Goal: Information Seeking & Learning: Understand process/instructions

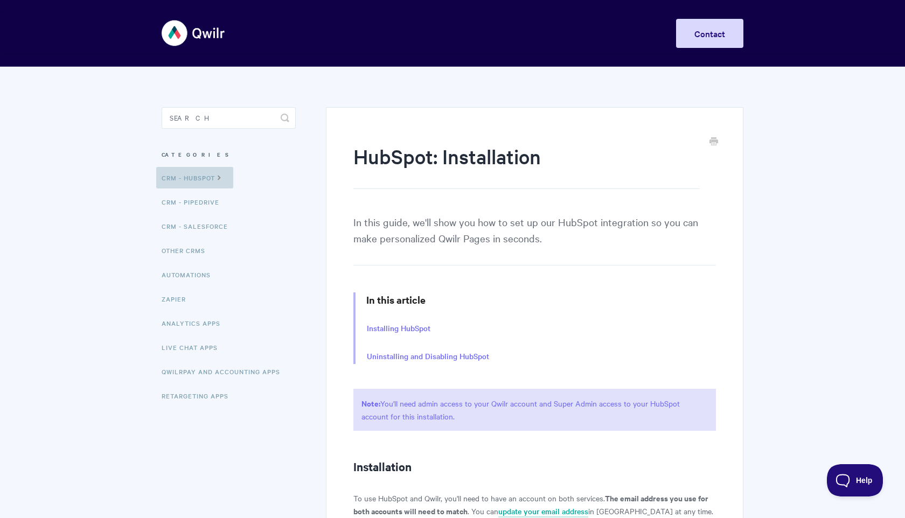
click at [215, 176] on link "CRM - HubSpot" at bounding box center [194, 178] width 77 height 22
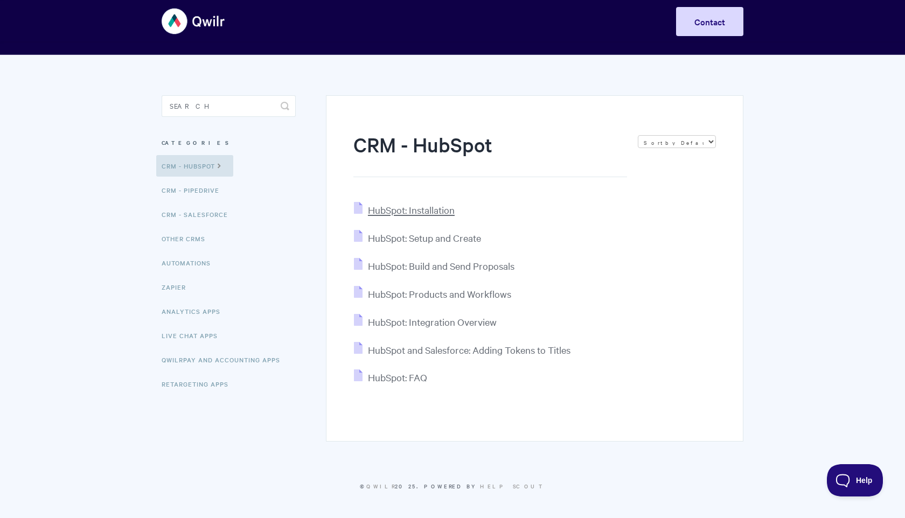
click at [421, 208] on span "HubSpot: Installation" at bounding box center [411, 210] width 87 height 12
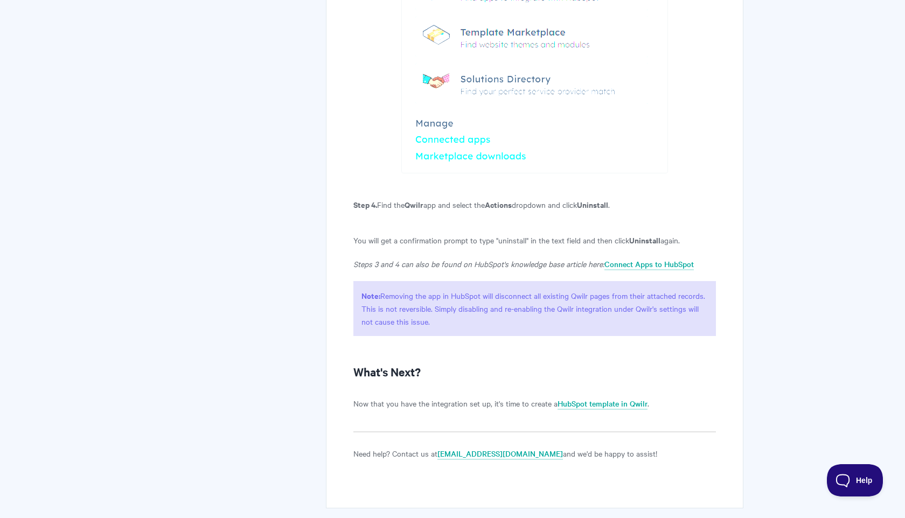
scroll to position [2485, 0]
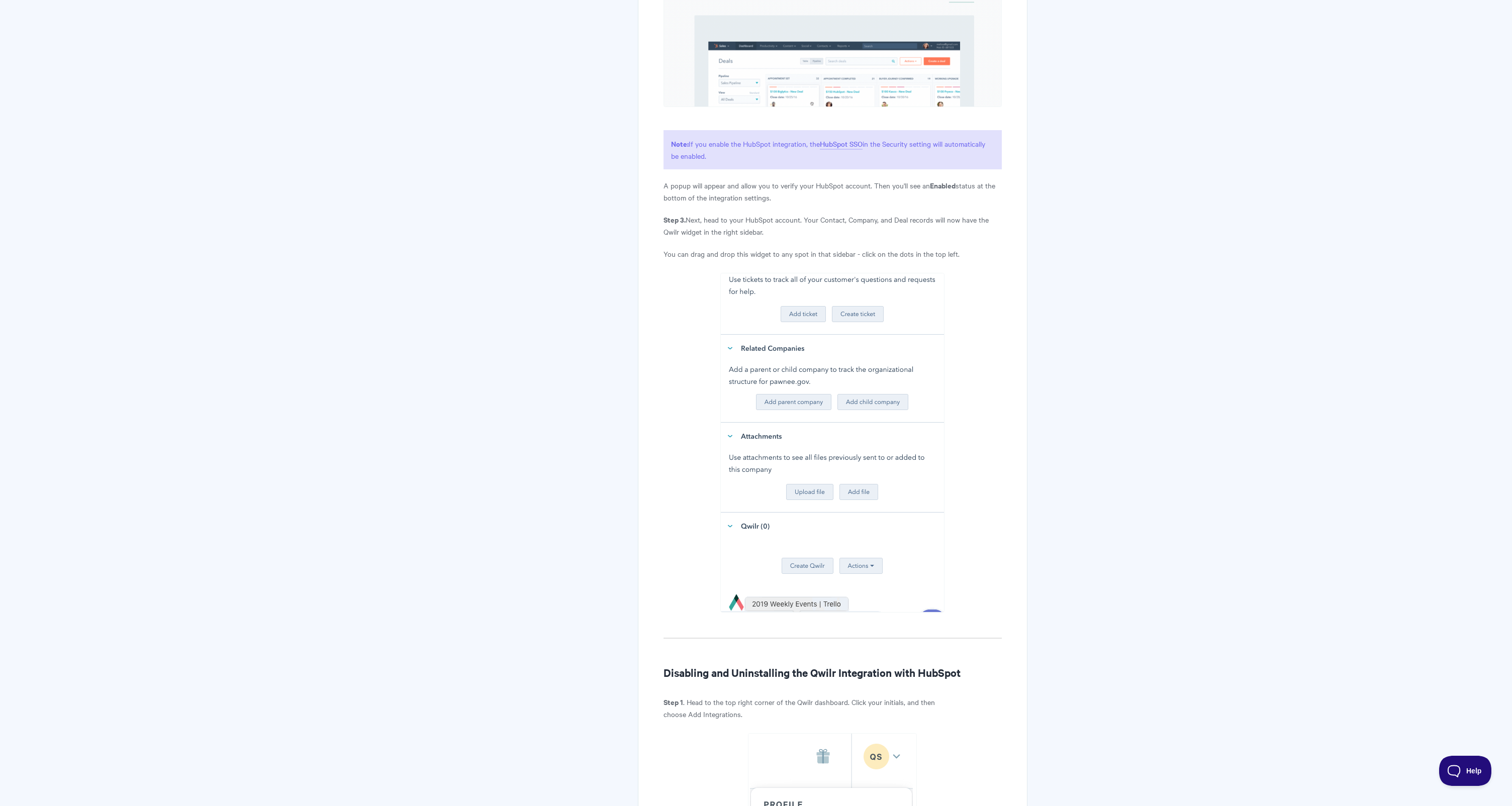
scroll to position [1010, 0]
